Goal: Check status: Check status

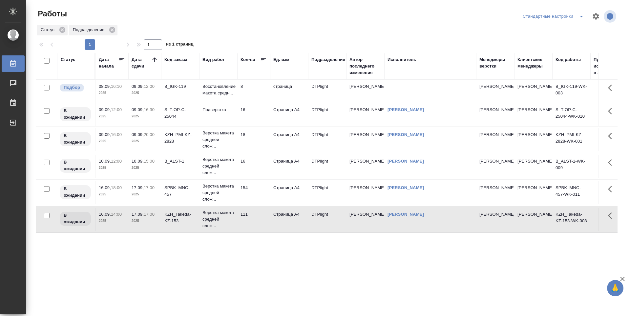
click at [271, 91] on td "страница" at bounding box center [289, 91] width 38 height 23
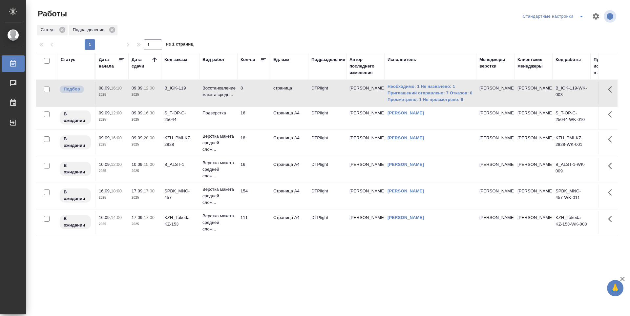
click at [256, 124] on td "16" at bounding box center [253, 118] width 33 height 23
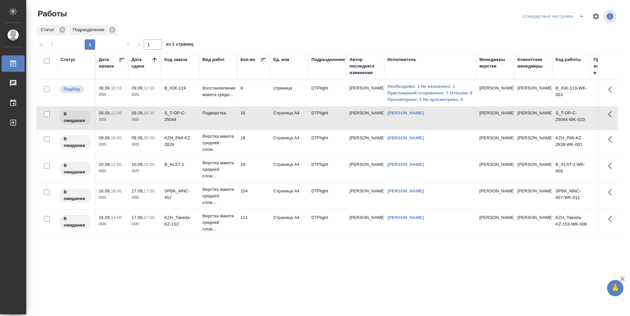
click at [289, 258] on div "Статус Дата начала Дата сдачи Код заказа Вид работ Кол-во Ед. изм Подразделение…" at bounding box center [326, 171] width 581 height 236
click at [255, 233] on td "111" at bounding box center [253, 222] width 33 height 23
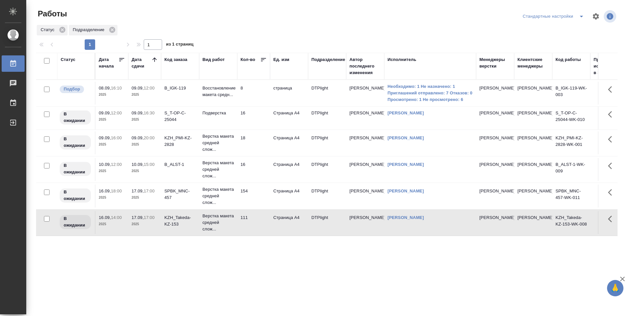
click at [258, 208] on td "154" at bounding box center [253, 196] width 33 height 23
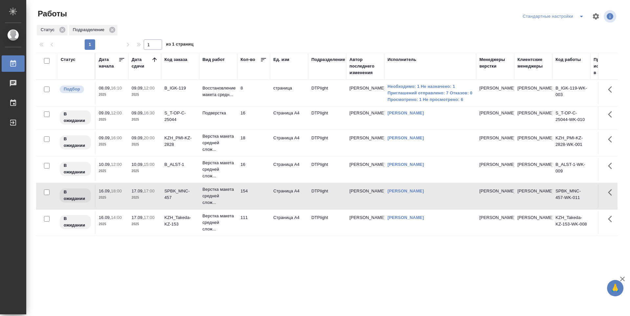
click at [258, 208] on td "154" at bounding box center [253, 196] width 33 height 23
click at [255, 176] on td "16" at bounding box center [253, 169] width 33 height 23
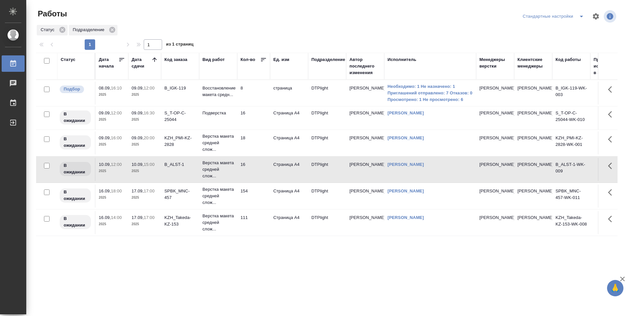
click at [260, 153] on td "18" at bounding box center [253, 143] width 33 height 23
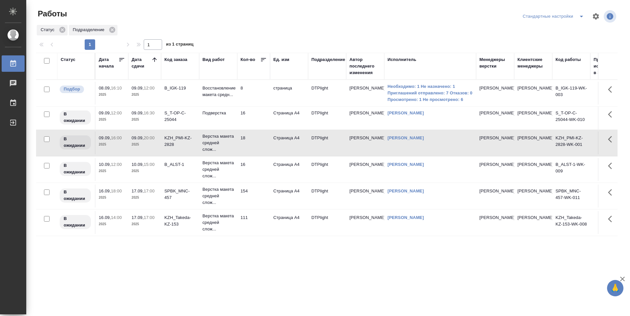
click at [254, 120] on td "16" at bounding box center [253, 118] width 33 height 23
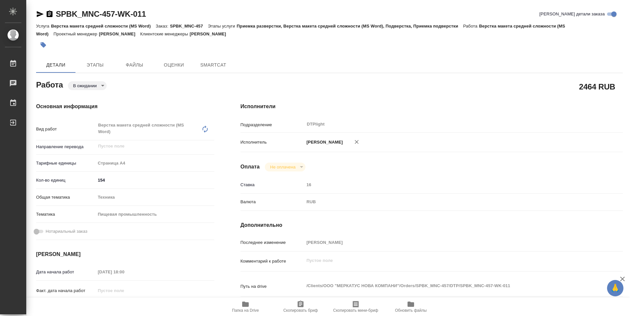
type textarea "x"
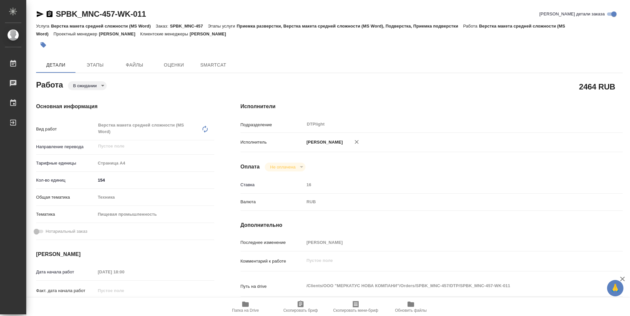
type textarea "x"
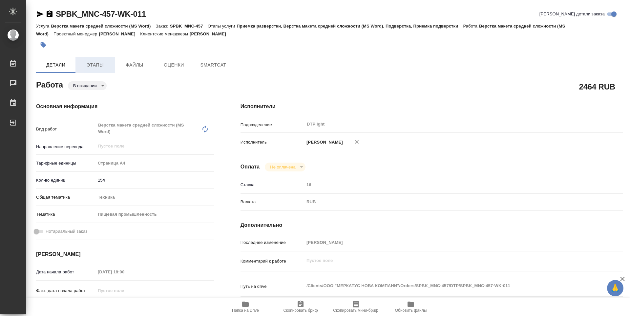
type textarea "x"
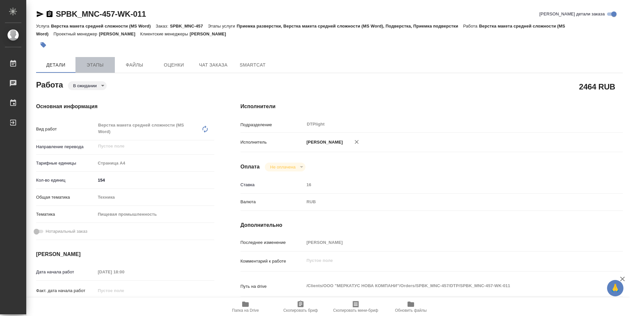
click at [103, 62] on span "Этапы" at bounding box center [94, 65] width 31 height 8
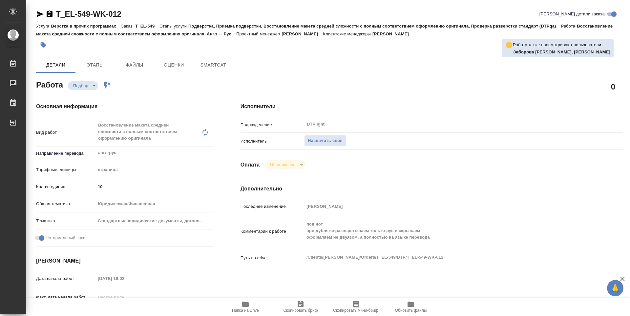
type textarea "x"
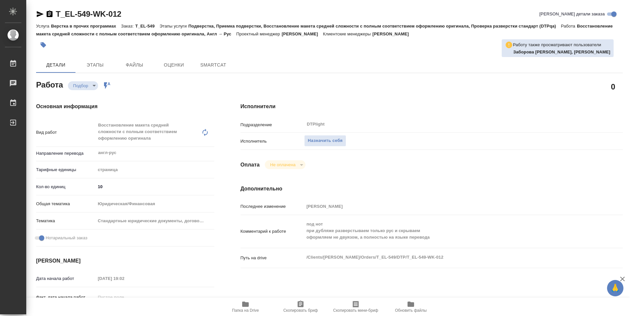
type textarea "x"
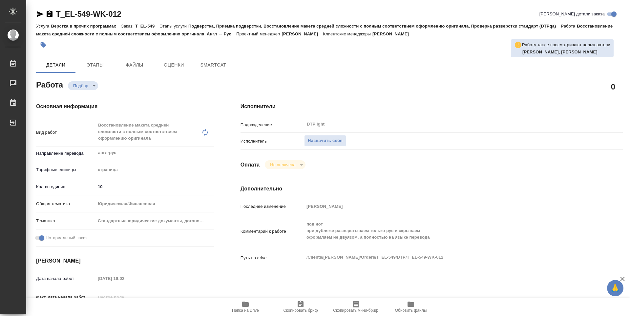
type textarea "x"
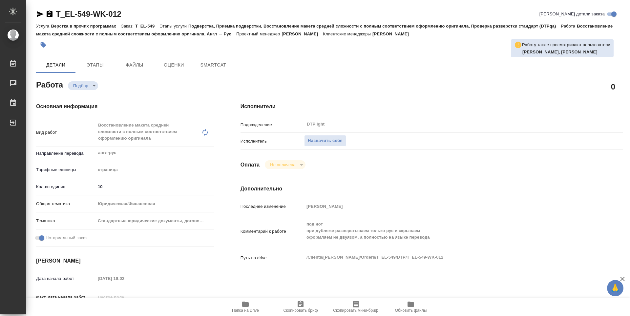
type textarea "x"
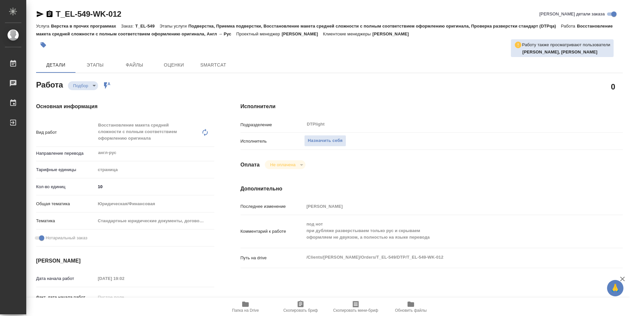
type textarea "x"
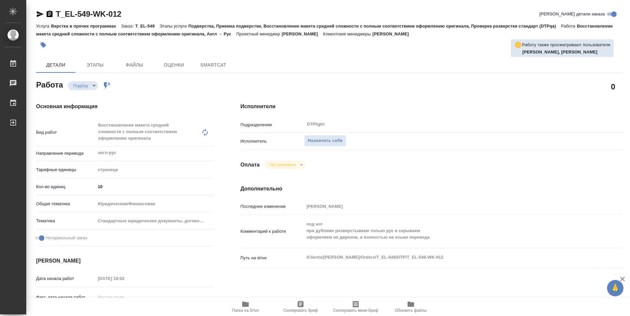
type textarea "x"
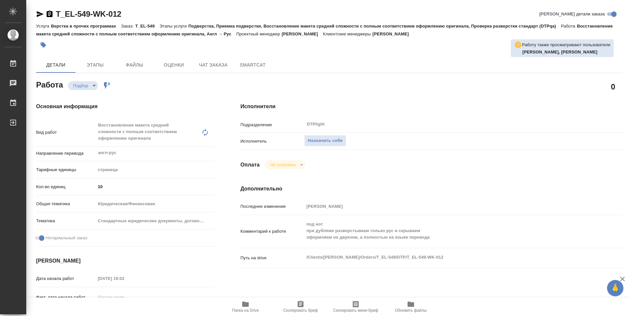
click at [249, 309] on span "Папка на Drive" at bounding box center [245, 310] width 27 height 5
type textarea "x"
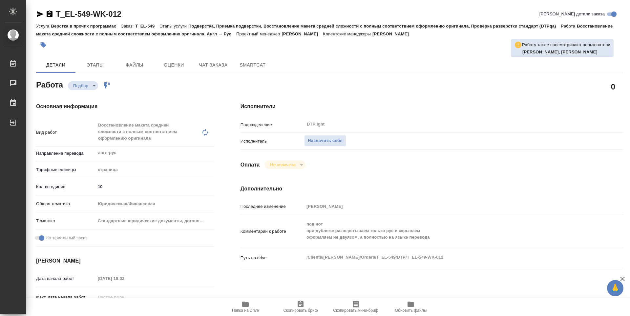
type textarea "x"
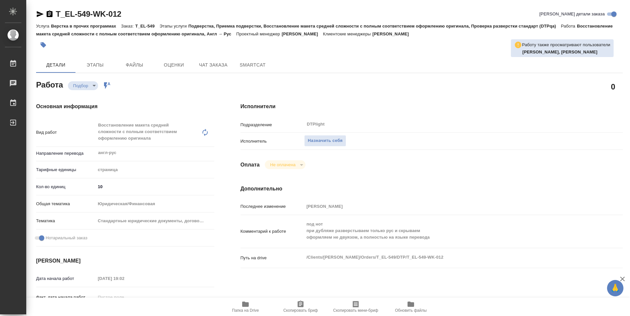
type textarea "x"
